Goal: Information Seeking & Learning: Learn about a topic

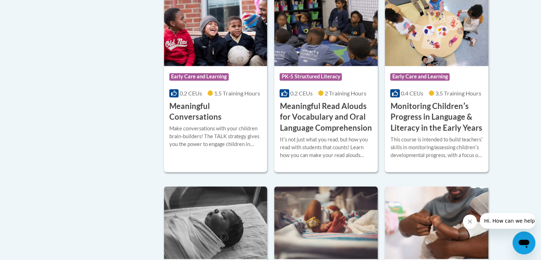
scroll to position [1123, 0]
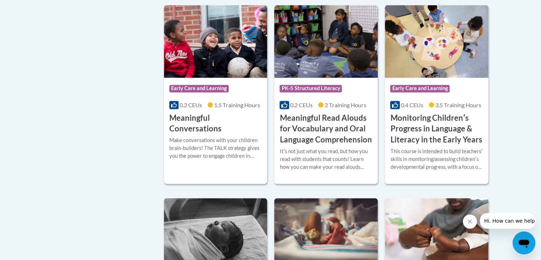
click at [215, 126] on h3 "Meaningful Conversations" at bounding box center [215, 123] width 93 height 22
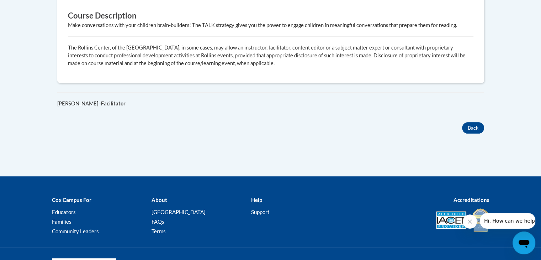
scroll to position [409, 0]
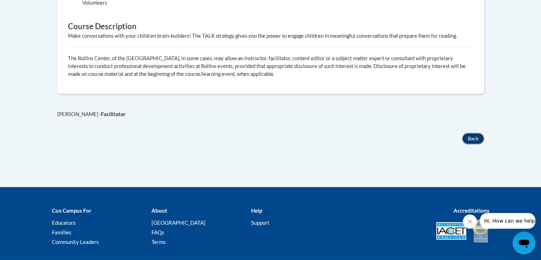
click at [479, 140] on button "Back" at bounding box center [473, 138] width 22 height 11
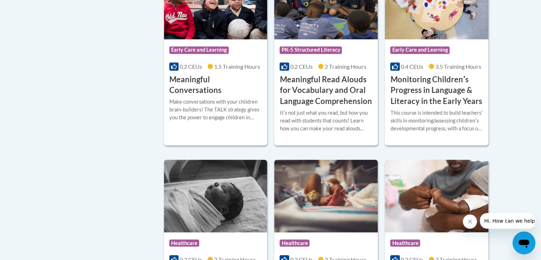
scroll to position [1032, 0]
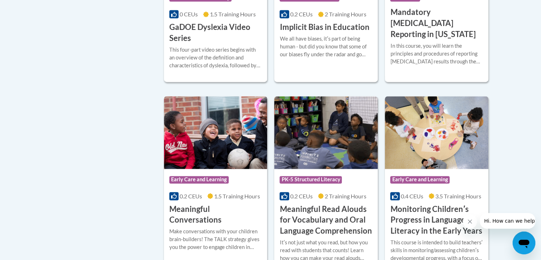
click at [225, 219] on h3 "Meaningful Conversations" at bounding box center [215, 215] width 93 height 22
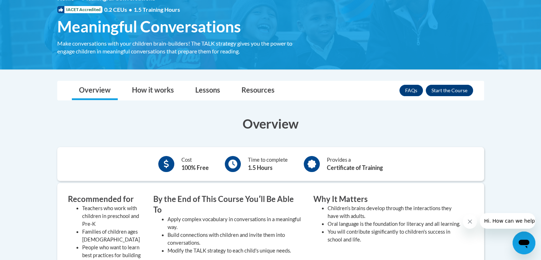
scroll to position [108, 0]
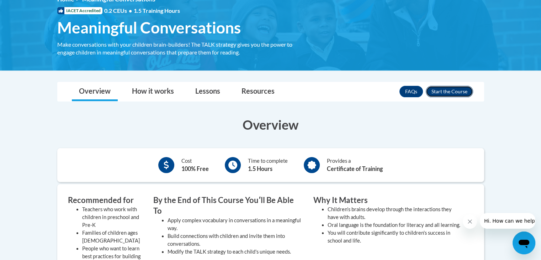
click at [463, 91] on button "Enroll" at bounding box center [449, 91] width 47 height 11
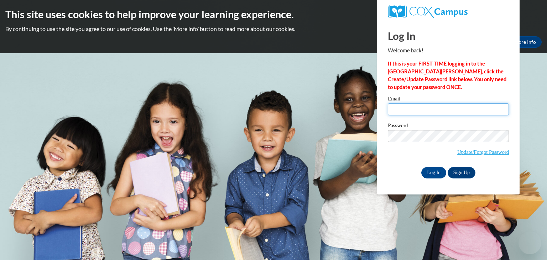
click at [415, 111] on input "Email" at bounding box center [448, 109] width 121 height 12
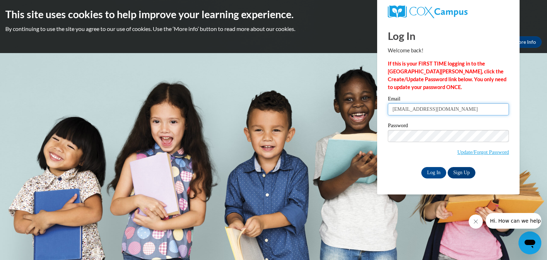
type input "[EMAIL_ADDRESS][DOMAIN_NAME]"
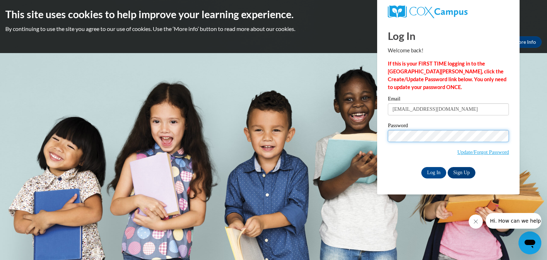
click at [421, 167] on input "Log In" at bounding box center [433, 172] width 25 height 11
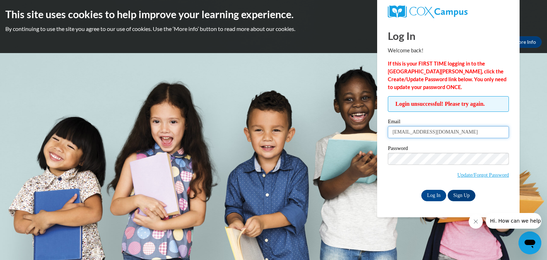
click at [454, 131] on input "[EMAIL_ADDRESS][DOMAIN_NAME]" at bounding box center [448, 132] width 121 height 12
type input "[EMAIL_ADDRESS][DOMAIN_NAME]"
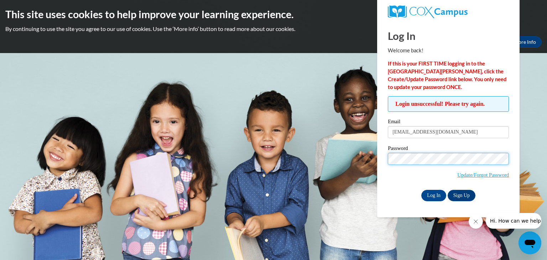
click at [421, 190] on input "Log In" at bounding box center [433, 195] width 25 height 11
click at [464, 194] on link "Sign Up" at bounding box center [461, 195] width 28 height 11
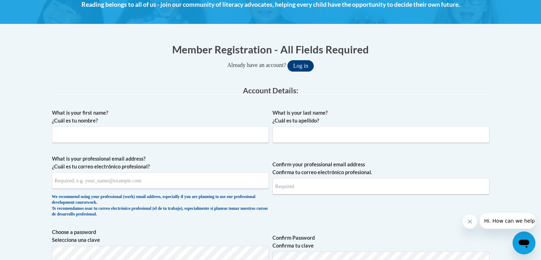
scroll to position [145, 0]
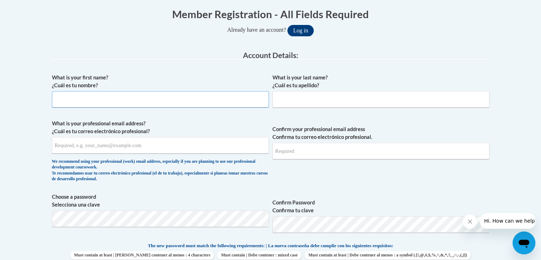
click at [74, 101] on input "What is your first name? ¿Cuál es tu nombre?" at bounding box center [160, 99] width 217 height 16
type input "Teresa"
type input "Beltran"
click at [144, 145] on input "What is your professional email address? ¿Cuál es tu correo electrónico profesi…" at bounding box center [160, 145] width 217 height 16
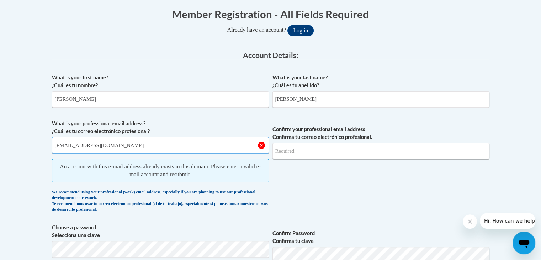
type input "[EMAIL_ADDRESS][DOMAIN_NAME]"
click at [293, 158] on input "Confirm your professional email address Confirma tu correo electrónico profesio…" at bounding box center [381, 151] width 217 height 16
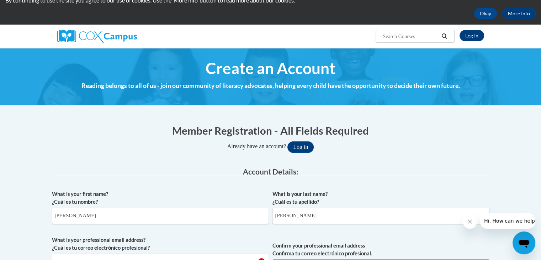
scroll to position [0, 0]
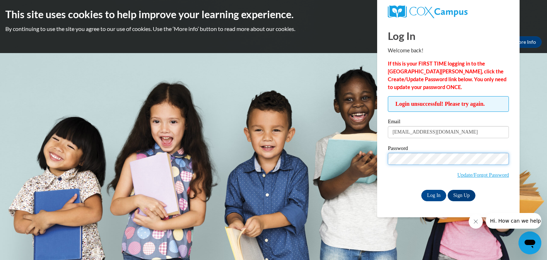
click at [421, 190] on input "Log In" at bounding box center [433, 195] width 25 height 11
click at [470, 174] on link "Update/Forgot Password" at bounding box center [483, 175] width 52 height 6
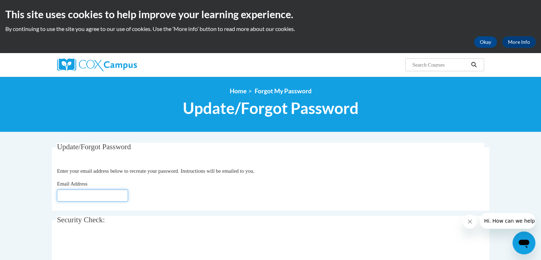
click at [85, 195] on input "Email Address" at bounding box center [92, 195] width 71 height 12
type input "[EMAIL_ADDRESS][DOMAIN_NAME]"
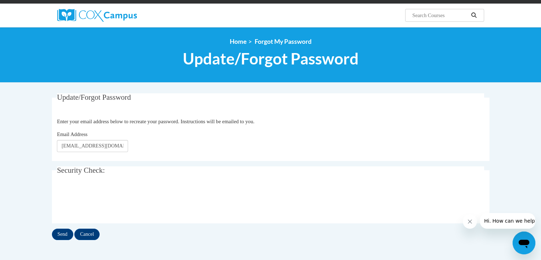
scroll to position [63, 0]
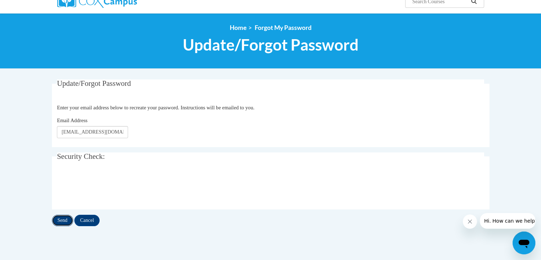
click at [68, 220] on input "Send" at bounding box center [62, 220] width 21 height 11
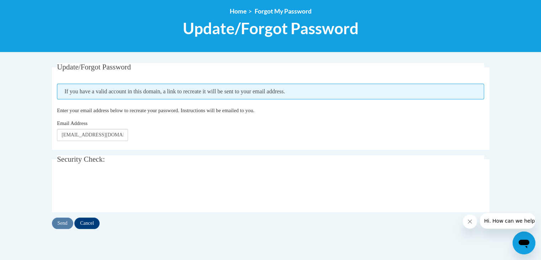
scroll to position [82, 0]
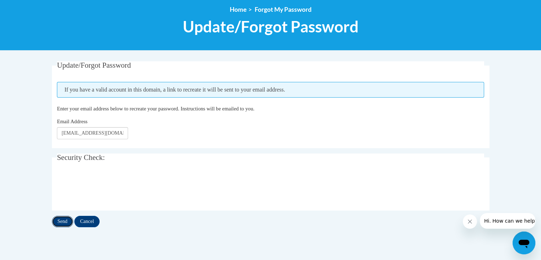
click at [71, 220] on input "Send" at bounding box center [62, 221] width 21 height 11
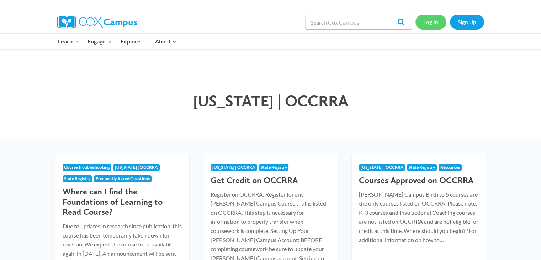
click at [433, 23] on link "Log In" at bounding box center [431, 22] width 31 height 15
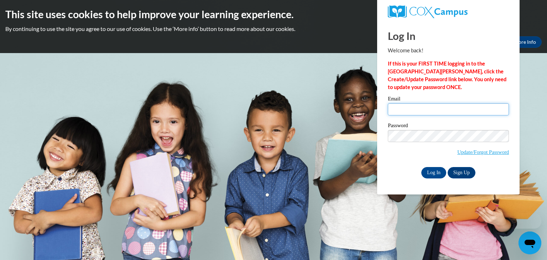
click at [410, 109] on input "Email" at bounding box center [448, 109] width 121 height 12
type input "tbeltran@lccaa.net"
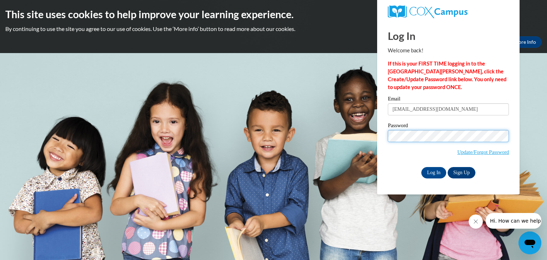
click at [421, 167] on input "Log In" at bounding box center [433, 172] width 25 height 11
click at [432, 174] on input "Log In" at bounding box center [433, 172] width 25 height 11
click at [439, 168] on input "Log In" at bounding box center [433, 172] width 25 height 11
click at [433, 168] on input "Log In" at bounding box center [433, 172] width 25 height 11
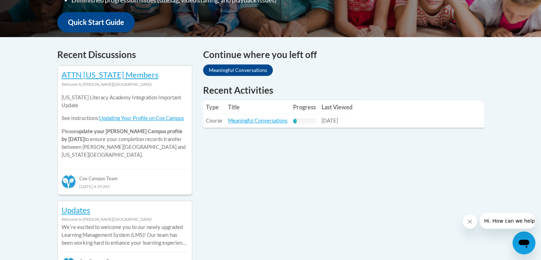
scroll to position [265, 0]
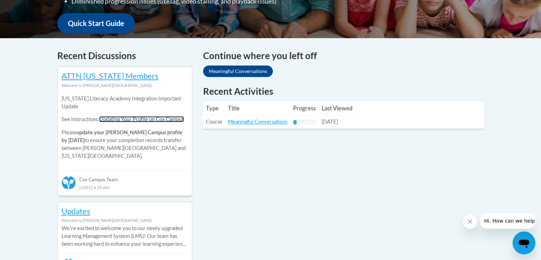
click at [179, 118] on link "Updating Your Profile on Cox Campus" at bounding box center [141, 119] width 85 height 6
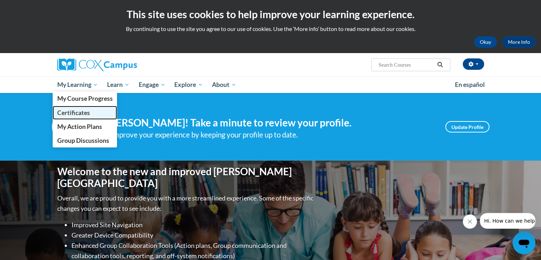
click at [80, 113] on span "Certificates" at bounding box center [73, 112] width 33 height 7
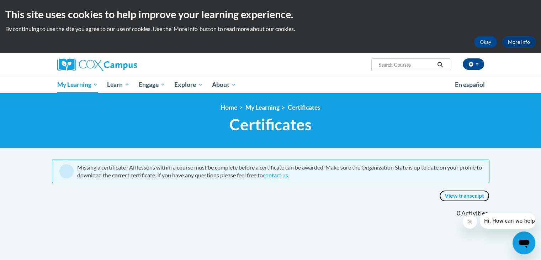
click at [463, 196] on link "View transcript" at bounding box center [465, 195] width 50 height 11
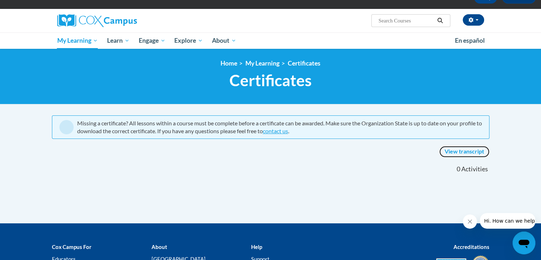
scroll to position [54, 0]
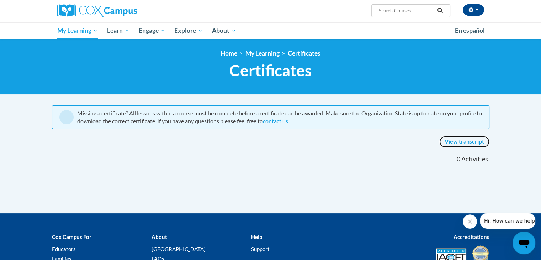
click at [466, 139] on link "View transcript" at bounding box center [465, 141] width 50 height 11
click at [466, 143] on link "View transcript" at bounding box center [465, 141] width 50 height 11
click at [466, 142] on link "View transcript" at bounding box center [465, 141] width 50 height 11
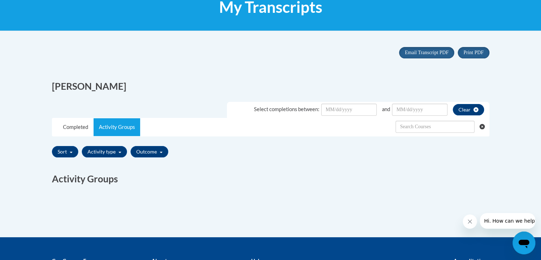
scroll to position [119, 0]
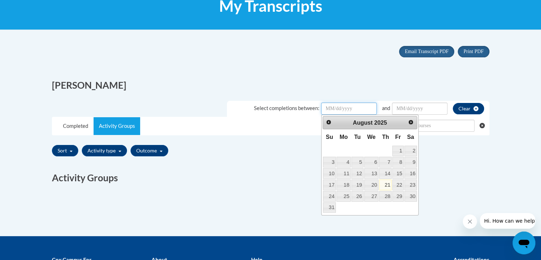
click at [358, 106] on input "Date Input" at bounding box center [349, 108] width 56 height 12
type input "[DATE]"
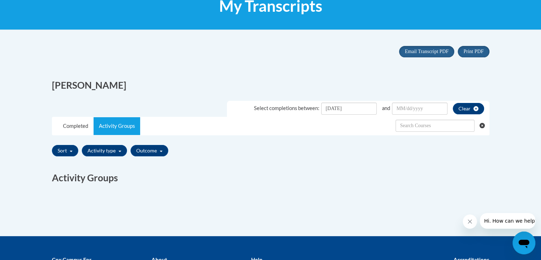
click at [440, 173] on h2 "Activity Groups" at bounding box center [271, 177] width 438 height 13
click at [443, 127] on input "text" at bounding box center [435, 126] width 79 height 12
click at [74, 150] on button "Sort" at bounding box center [65, 150] width 26 height 11
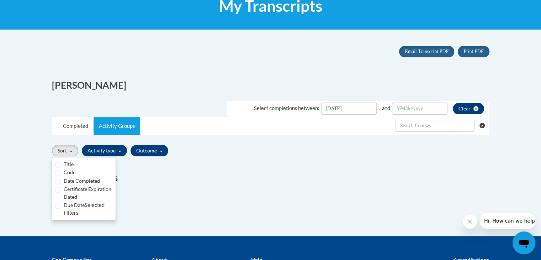
click at [70, 164] on label "Title" at bounding box center [69, 164] width 10 height 8
click at [61, 164] on input "Title" at bounding box center [58, 165] width 6 height 6
radio input "true"
click at [121, 151] on button "Activity type" at bounding box center [104, 150] width 45 height 11
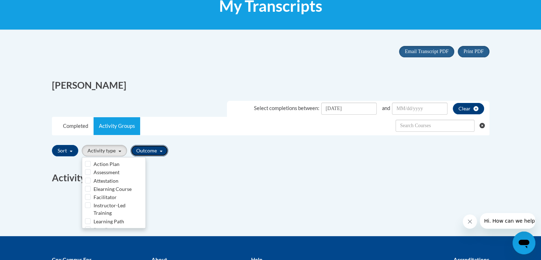
click at [149, 151] on button "Outcome" at bounding box center [150, 150] width 38 height 11
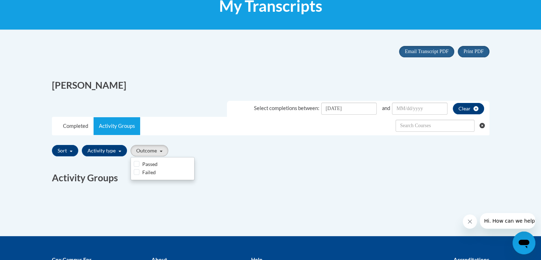
click at [149, 163] on label "Passed" at bounding box center [149, 164] width 15 height 8
click at [140, 163] on input "Passed" at bounding box center [137, 164] width 6 height 6
checkbox input "true"
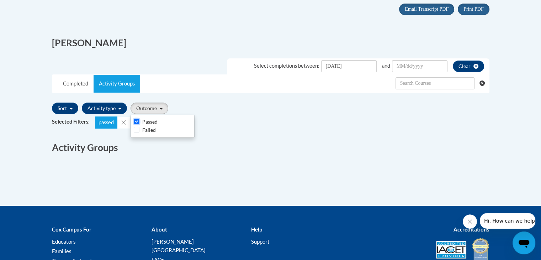
scroll to position [139, 0]
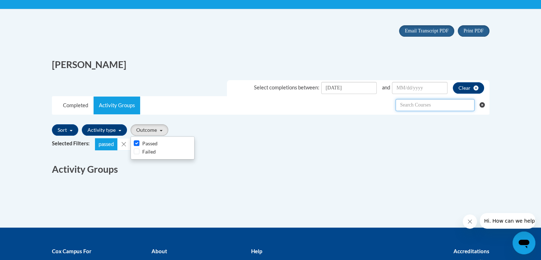
click at [450, 106] on input "text" at bounding box center [435, 105] width 79 height 12
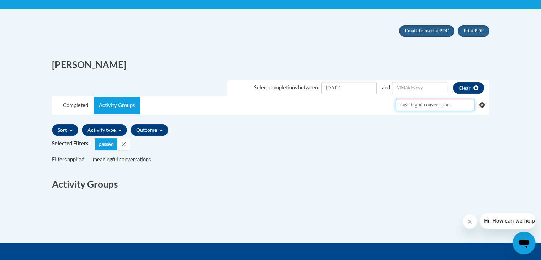
type input "meaningful conversations"
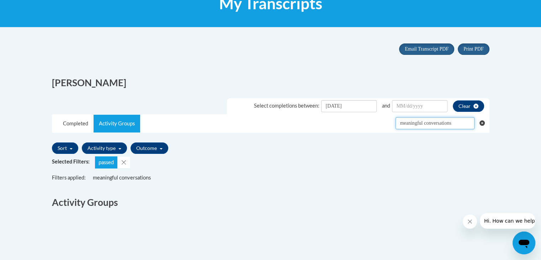
scroll to position [97, 0]
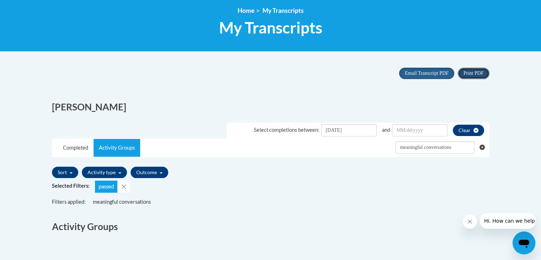
click at [478, 73] on span "Print PDF" at bounding box center [474, 72] width 20 height 5
click at [525, 243] on icon "Open messaging window" at bounding box center [524, 244] width 11 height 9
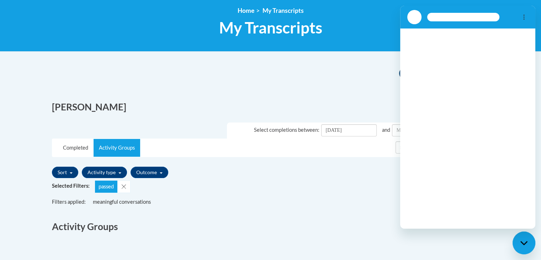
scroll to position [0, 0]
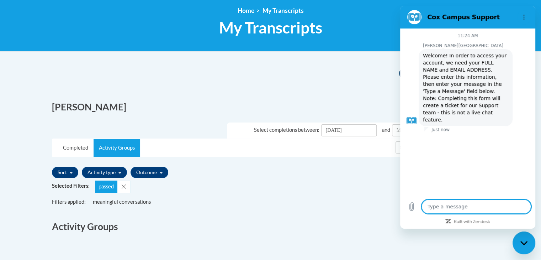
type textarea "x"
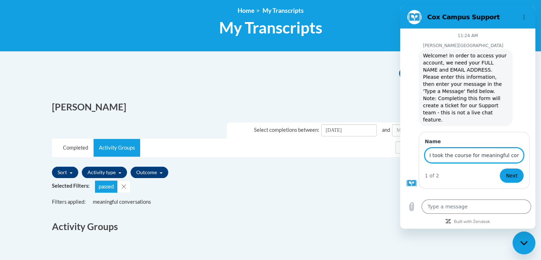
drag, startPoint x: 519, startPoint y: 140, endPoint x: 419, endPoint y: 146, distance: 100.6
click at [419, 126] on div "Name I took the course for meaningful conversation on jan. 1.2024 but it is not…" at bounding box center [471, 87] width 130 height 78
type input "I took the course for meaningful conversation on jan. 1.2024 but it is not show…"
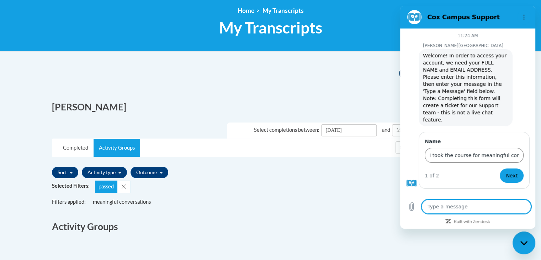
click at [467, 205] on textarea at bounding box center [477, 206] width 110 height 14
paste textarea "I took the course for meaningful conversation on jan. 1.2024 but it is not show…"
type textarea "I took the course for meaningful conversation on jan. 1.2024 but it is not show…"
type textarea "x"
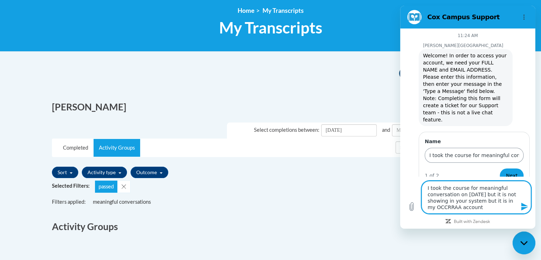
type textarea "I took the course for meaningful conversation on jan. 1.2024 but it is not show…"
click at [518, 148] on input "I took the course for meaningful conversation on jan. 1.2024 but it is not show…" at bounding box center [474, 155] width 99 height 15
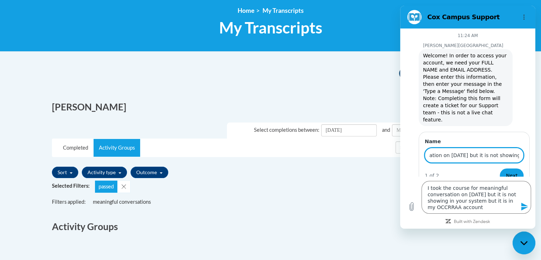
drag, startPoint x: 522, startPoint y: 140, endPoint x: 366, endPoint y: 136, distance: 156.3
click html "Cox Campus Support 11:24 AM Cox Campus Cox Campus says: Welcome! In order to ac…"
drag, startPoint x: 520, startPoint y: 139, endPoint x: 448, endPoint y: 134, distance: 72.4
click at [448, 148] on input "Teresan your system but it is in my OCCRRAA account" at bounding box center [474, 155] width 99 height 15
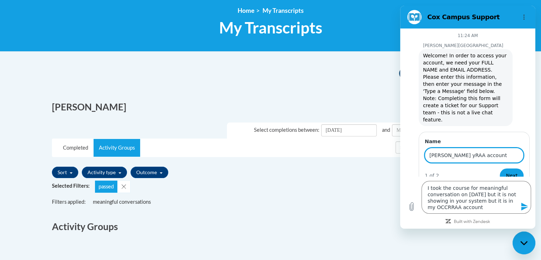
scroll to position [0, 0]
click at [479, 148] on input "Teresan yRAA account" at bounding box center [474, 155] width 99 height 15
type input "Teresa"
click at [526, 206] on icon "Send message" at bounding box center [525, 206] width 9 height 9
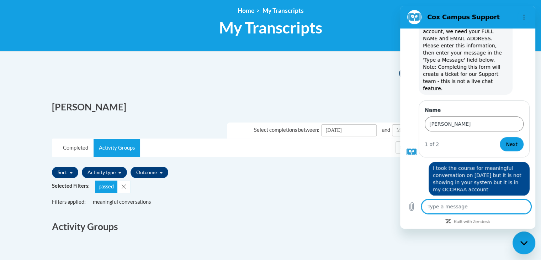
scroll to position [33, 0]
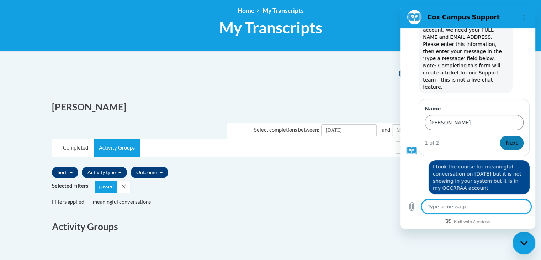
click at [515, 136] on button "Next" at bounding box center [512, 143] width 24 height 14
type textarea "x"
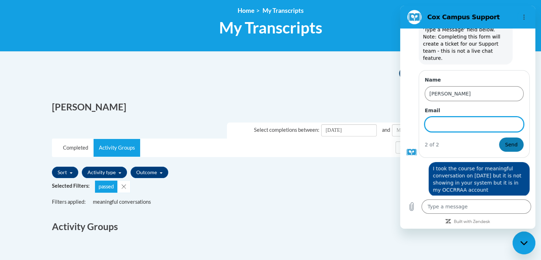
scroll to position [63, 0]
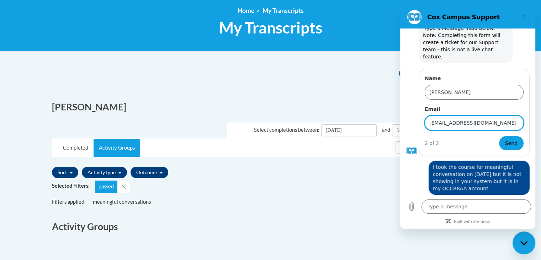
click at [499, 136] on button "Send" at bounding box center [511, 143] width 25 height 14
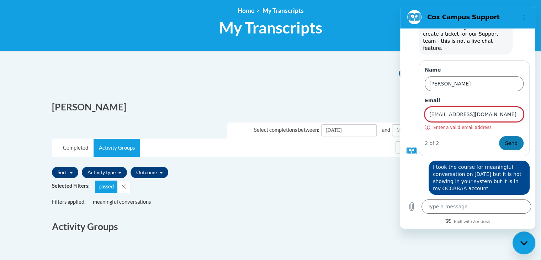
click at [505, 139] on span "Send" at bounding box center [511, 143] width 12 height 9
click at [507, 139] on span "Send" at bounding box center [511, 143] width 12 height 9
type input "t"
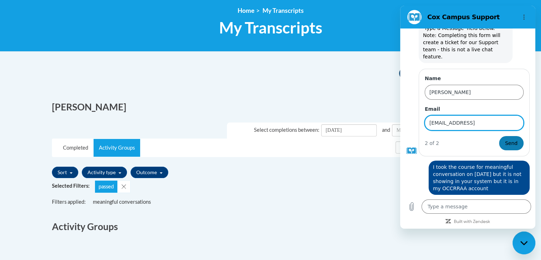
type input "teachteresa@gmail.con"
click at [509, 139] on span "Send" at bounding box center [511, 143] width 12 height 9
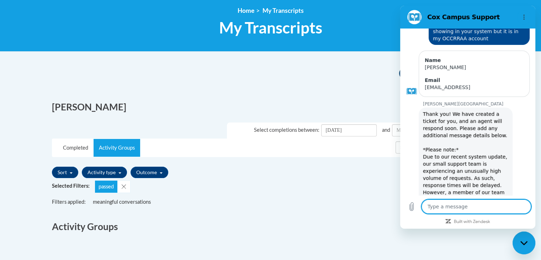
scroll to position [121, 0]
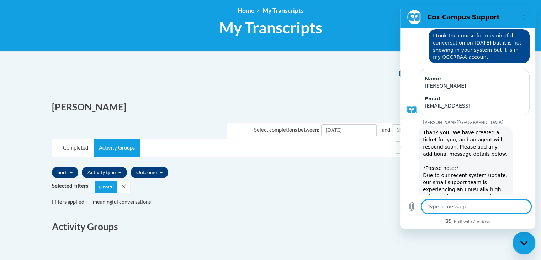
type textarea "x"
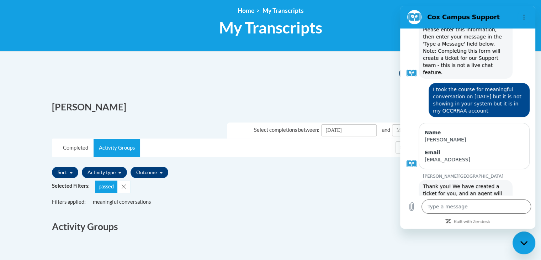
scroll to position [0, 0]
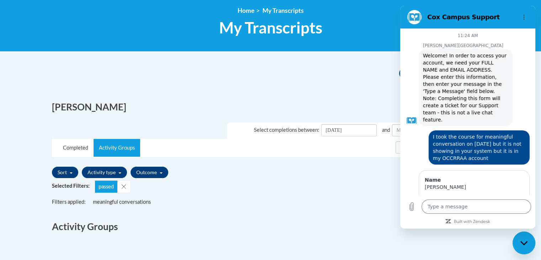
click at [335, 86] on div "Print PDF Email Transcript PDF x x" at bounding box center [271, 77] width 448 height 31
click at [369, 205] on div "Filters applied: Entire history All Credit Categories meaningful conversations …" at bounding box center [271, 203] width 438 height 10
click at [293, 76] on div "Print PDF Email Transcript PDF x x" at bounding box center [271, 77] width 448 height 31
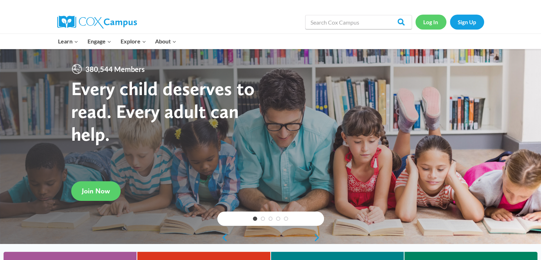
click at [432, 23] on link "Log In" at bounding box center [431, 22] width 31 height 15
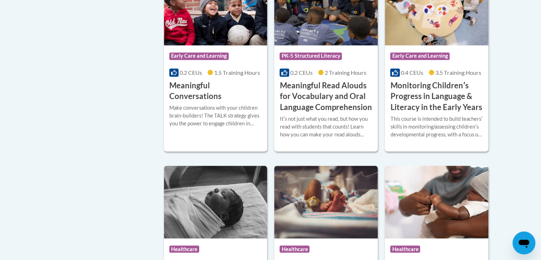
scroll to position [1158, 0]
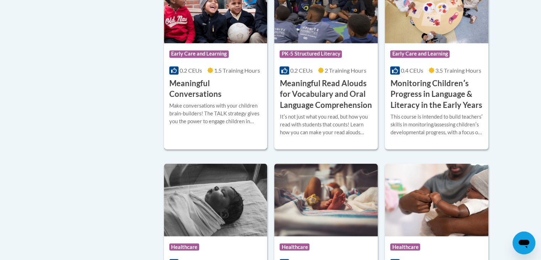
click at [221, 113] on div "Make conversations with your children brain-builders! The TALK strategy gives y…" at bounding box center [215, 113] width 93 height 23
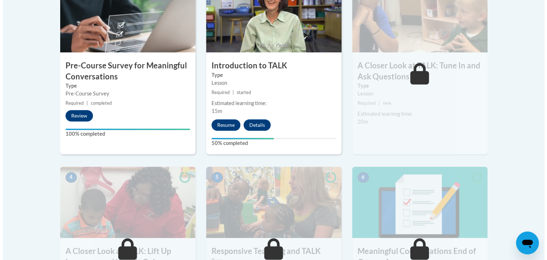
scroll to position [256, 0]
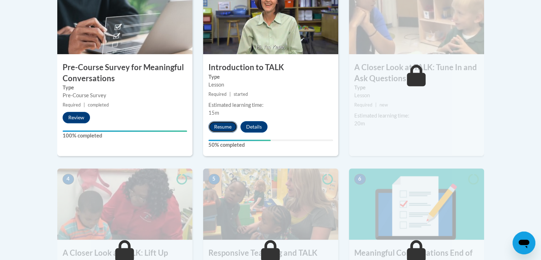
click at [230, 125] on button "Resume" at bounding box center [223, 126] width 29 height 11
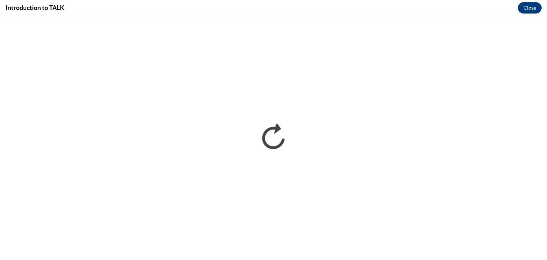
scroll to position [0, 0]
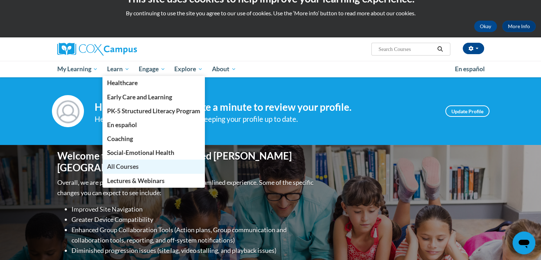
scroll to position [30, 0]
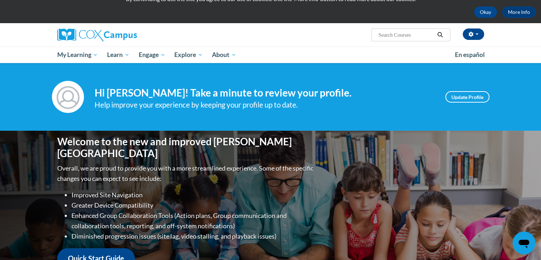
click at [403, 35] on input "Search..." at bounding box center [406, 35] width 57 height 9
type input "echosystem approack to developing foundation for reading in early years"
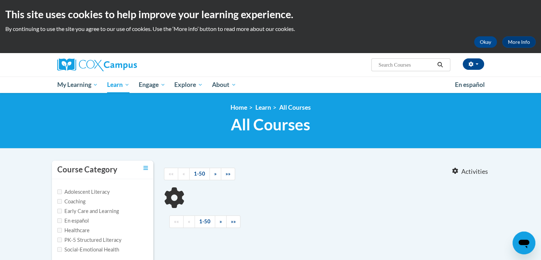
type input "echosystem approack to developing foundation for reading in early years"
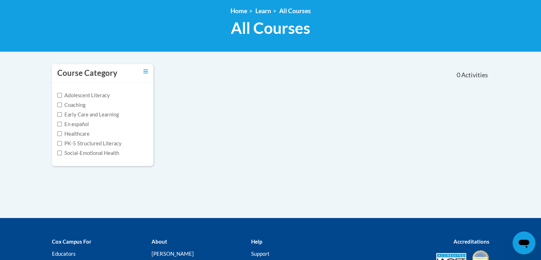
scroll to position [109, 0]
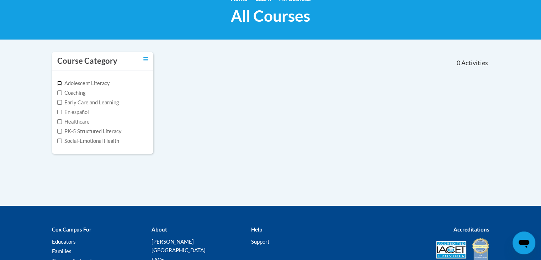
click at [58, 83] on input "Adolescent Literacy" at bounding box center [59, 83] width 5 height 5
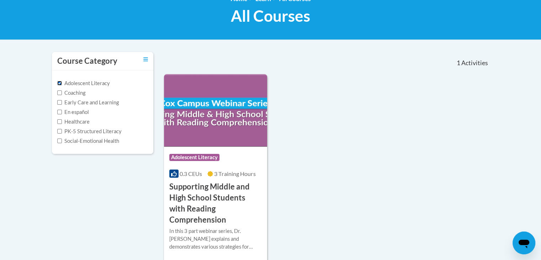
click at [59, 83] on input "Adolescent Literacy" at bounding box center [59, 83] width 5 height 5
checkbox input "false"
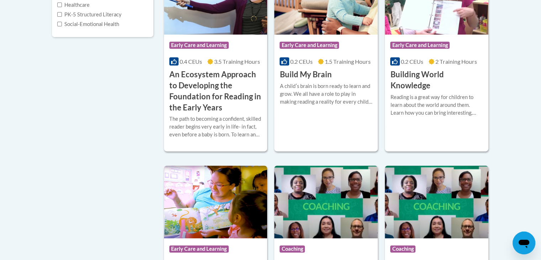
scroll to position [163, 0]
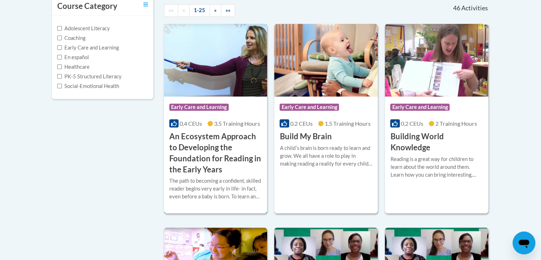
click at [242, 140] on h3 "An Ecosystem Approach to Developing the Foundation for Reading in the Early Yea…" at bounding box center [215, 153] width 93 height 44
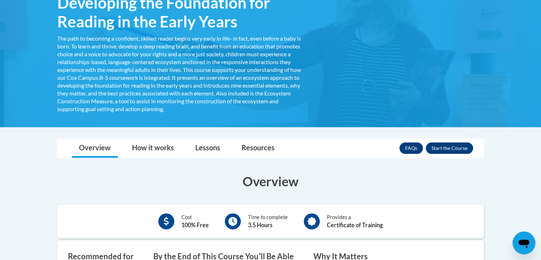
scroll to position [145, 0]
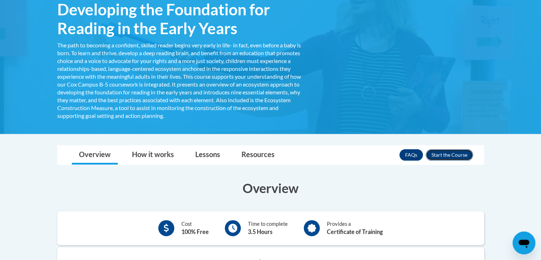
click at [441, 157] on button "Enroll" at bounding box center [449, 154] width 47 height 11
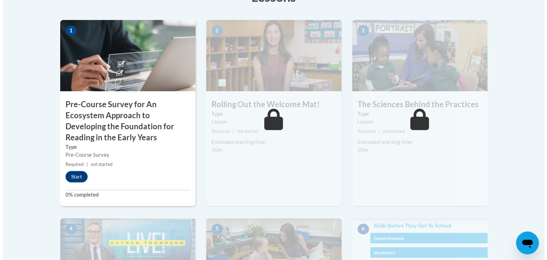
scroll to position [238, 0]
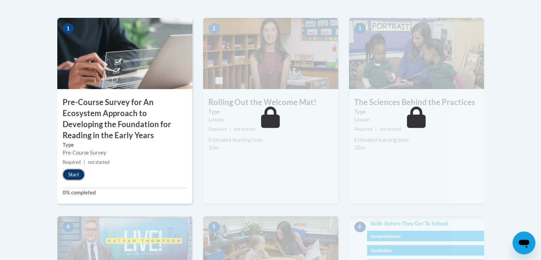
click at [79, 174] on button "Start" at bounding box center [74, 174] width 22 height 11
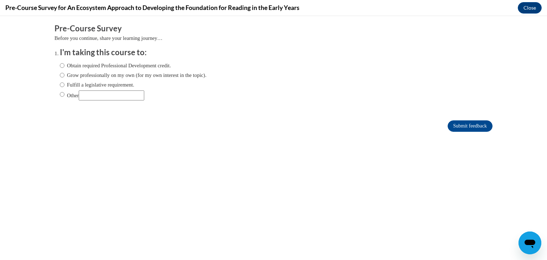
scroll to position [0, 0]
click at [60, 64] on input "Obtain required Professional Development credit." at bounding box center [62, 66] width 5 height 8
radio input "true"
click at [60, 74] on input "Grow professionally on my own (for my own interest in the topic)." at bounding box center [62, 75] width 5 height 8
radio input "true"
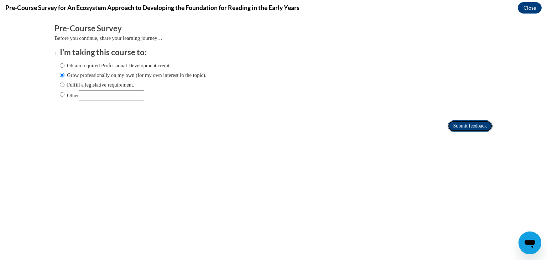
click at [470, 125] on input "Submit feedback" at bounding box center [469, 125] width 45 height 11
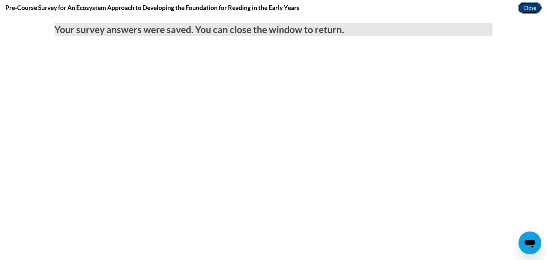
click at [533, 9] on button "Close" at bounding box center [529, 7] width 24 height 11
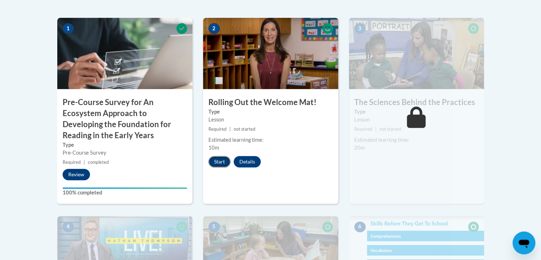
click at [226, 161] on button "Start" at bounding box center [220, 161] width 22 height 11
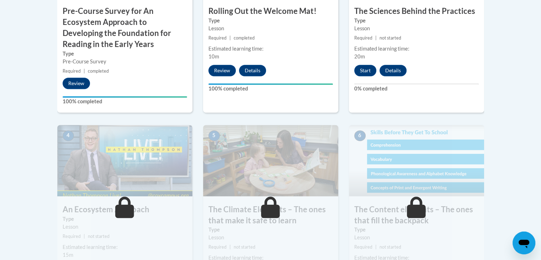
scroll to position [320, 0]
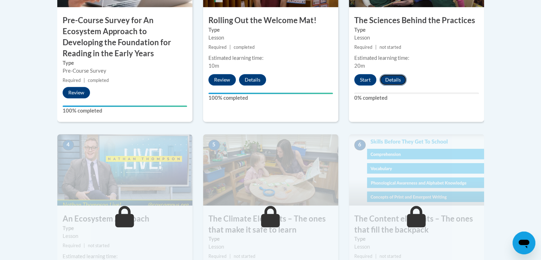
click at [391, 79] on button "Details" at bounding box center [393, 79] width 27 height 11
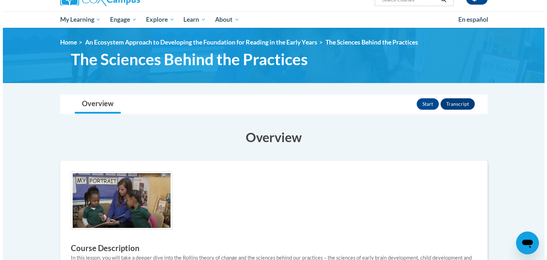
scroll to position [67, 0]
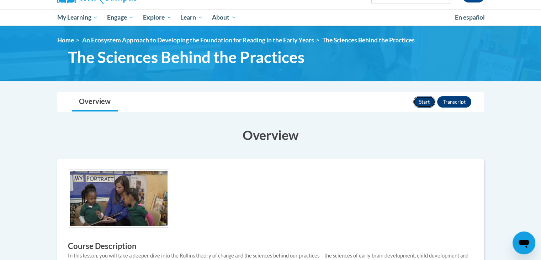
click at [425, 104] on button "Start" at bounding box center [425, 101] width 22 height 11
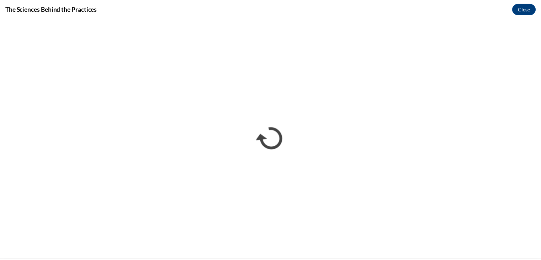
scroll to position [0, 0]
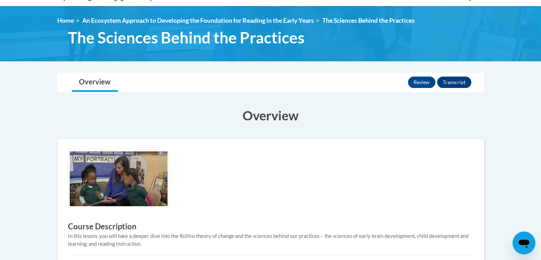
scroll to position [76, 0]
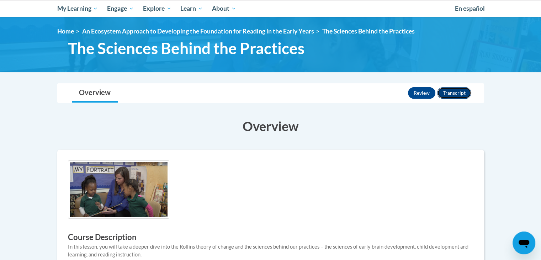
click at [452, 94] on button "Transcript" at bounding box center [454, 92] width 34 height 11
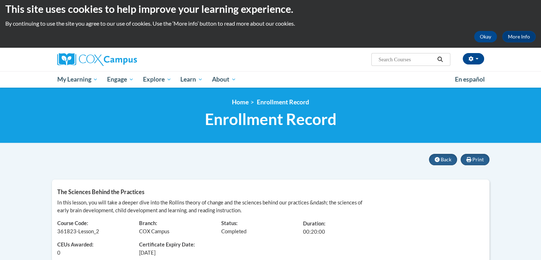
scroll to position [6, 0]
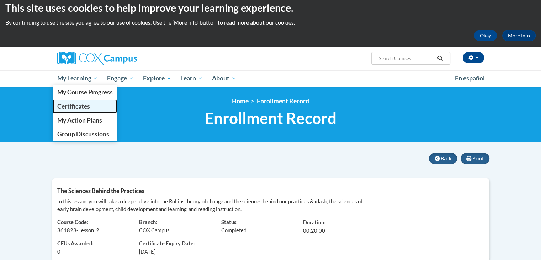
click at [79, 106] on span "Certificates" at bounding box center [73, 105] width 33 height 7
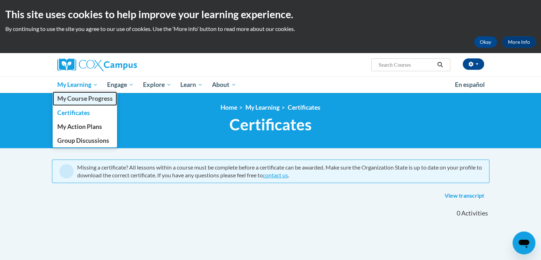
click at [93, 97] on span "My Course Progress" at bounding box center [85, 98] width 56 height 7
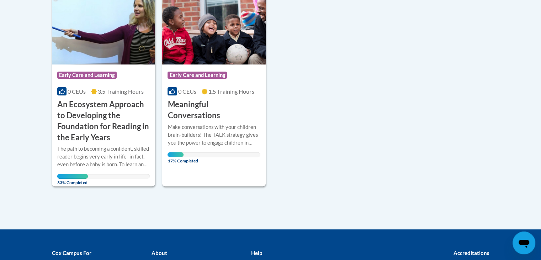
scroll to position [202, 0]
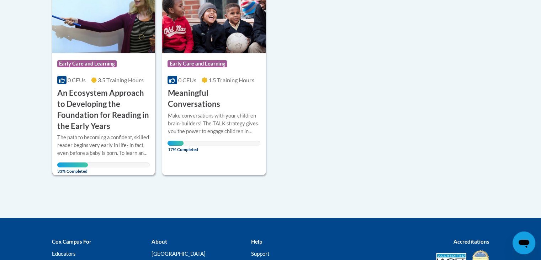
click at [110, 114] on h3 "An Ecosystem Approach to Developing the Foundation for Reading in the Early Yea…" at bounding box center [103, 110] width 93 height 44
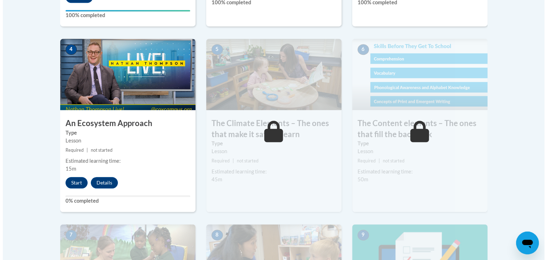
scroll to position [416, 0]
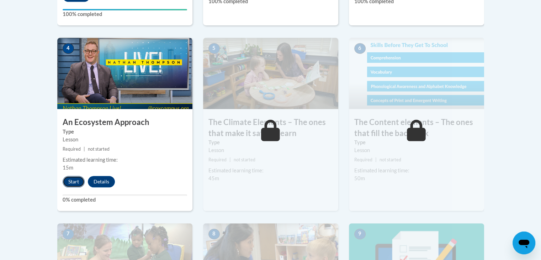
click at [73, 180] on button "Start" at bounding box center [74, 181] width 22 height 11
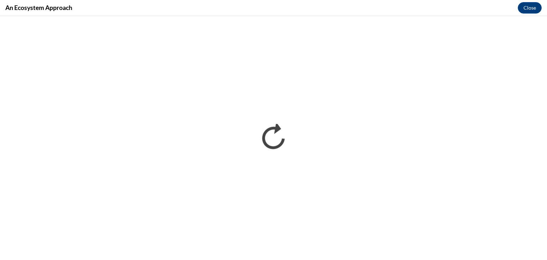
scroll to position [0, 0]
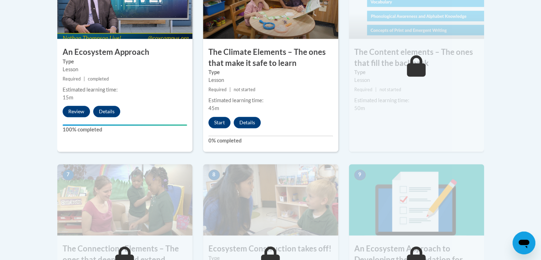
scroll to position [485, 0]
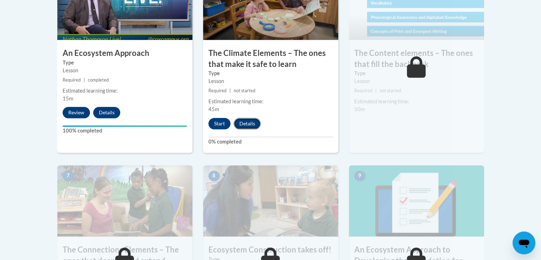
click at [249, 124] on button "Details" at bounding box center [247, 123] width 27 height 11
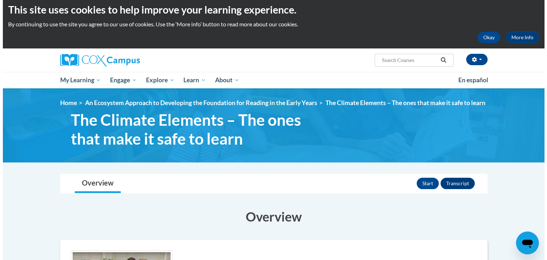
scroll to position [2, 0]
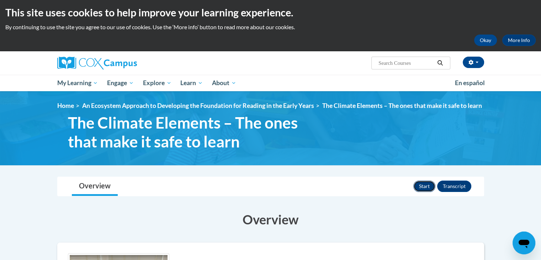
click at [422, 192] on button "Start" at bounding box center [425, 185] width 22 height 11
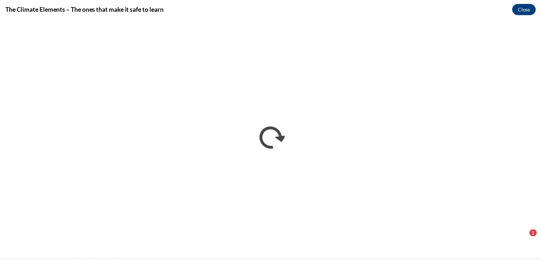
scroll to position [0, 0]
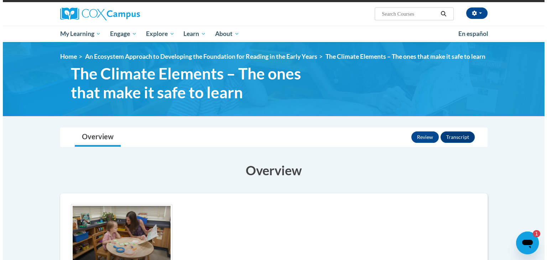
scroll to position [53, 0]
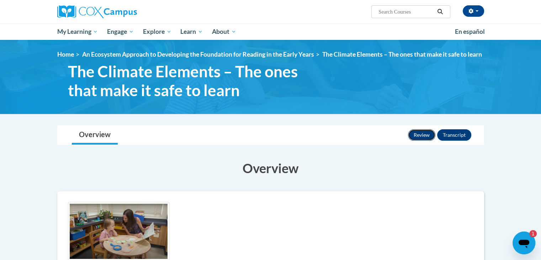
click at [426, 141] on button "Review" at bounding box center [421, 134] width 27 height 11
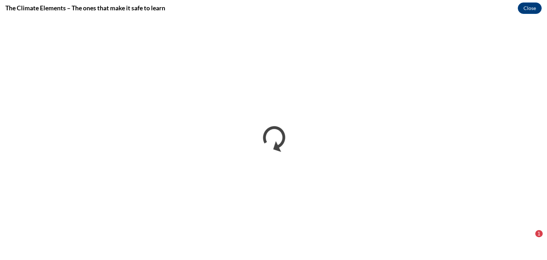
scroll to position [0, 0]
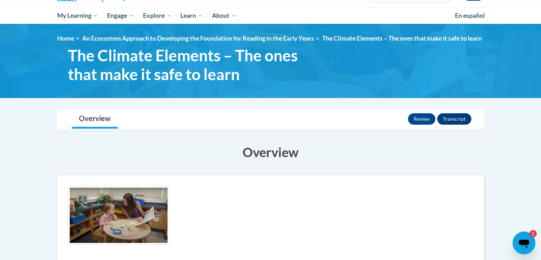
scroll to position [14, 0]
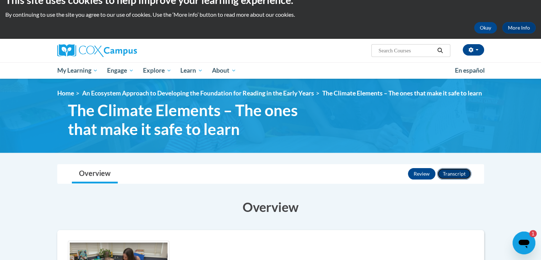
click at [452, 179] on button "Transcript" at bounding box center [454, 173] width 34 height 11
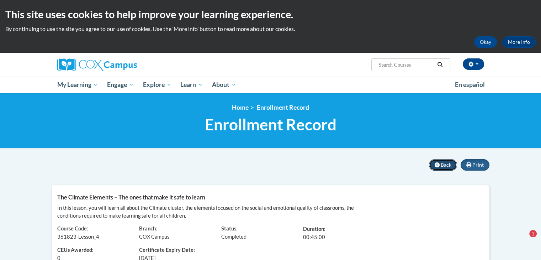
click at [439, 164] on icon at bounding box center [437, 164] width 5 height 5
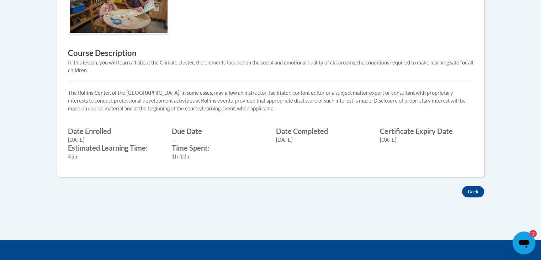
scroll to position [276, 0]
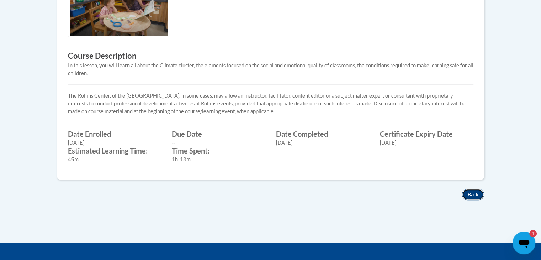
click at [474, 200] on button "Back" at bounding box center [473, 194] width 22 height 11
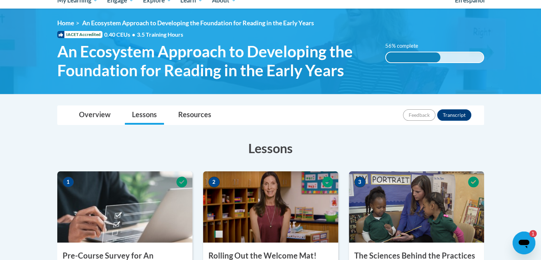
scroll to position [83, 0]
